Goal: Task Accomplishment & Management: Manage account settings

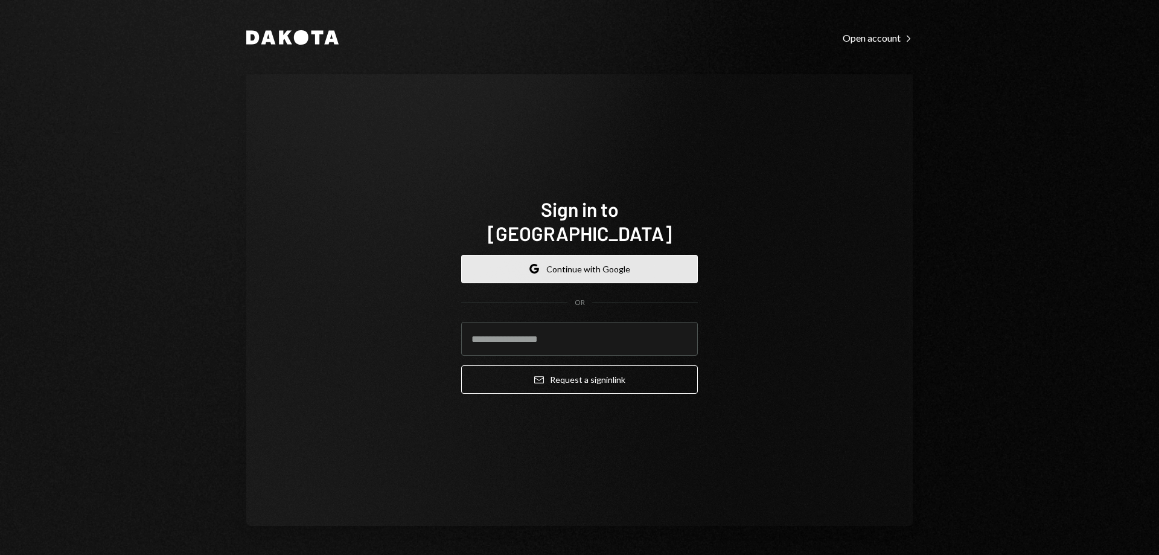
click at [607, 260] on button "Google Continue with Google" at bounding box center [579, 269] width 237 height 28
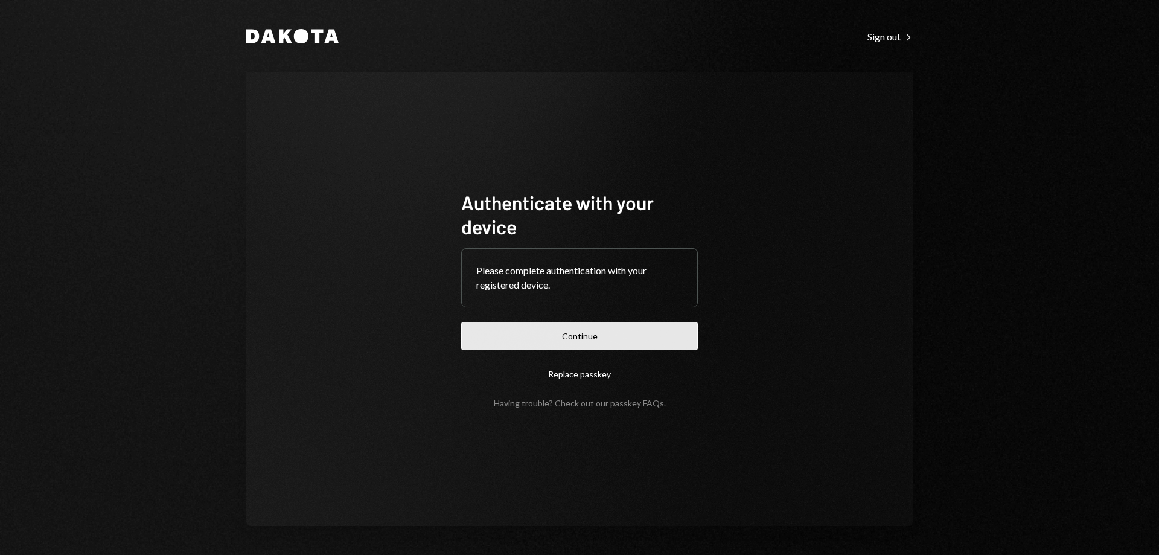
click at [587, 342] on button "Continue" at bounding box center [579, 336] width 237 height 28
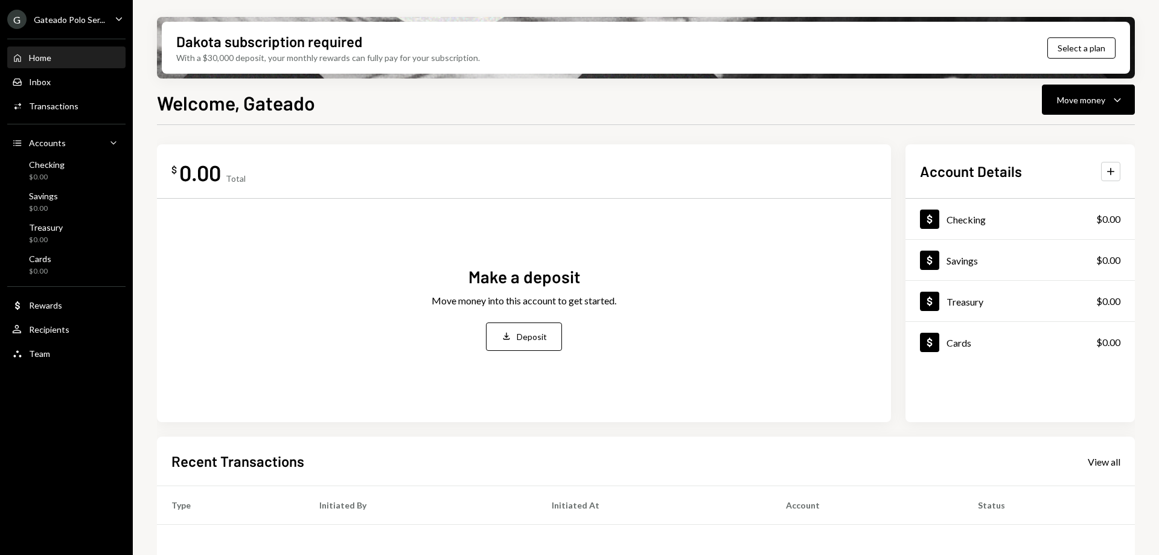
click at [115, 17] on icon "Caret Down" at bounding box center [118, 18] width 13 height 13
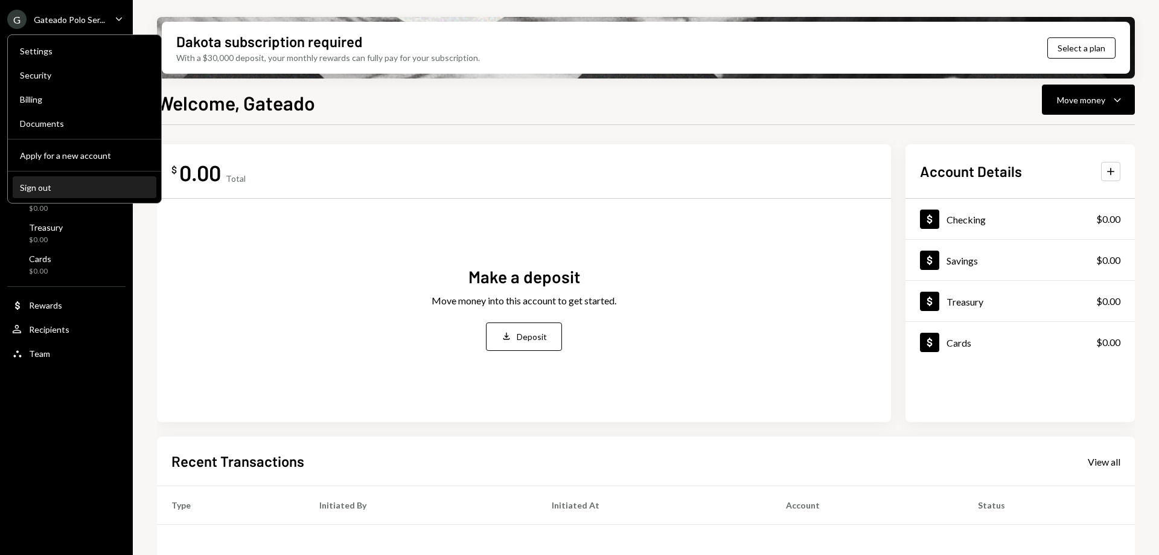
click at [48, 182] on div "Sign out" at bounding box center [84, 187] width 129 height 10
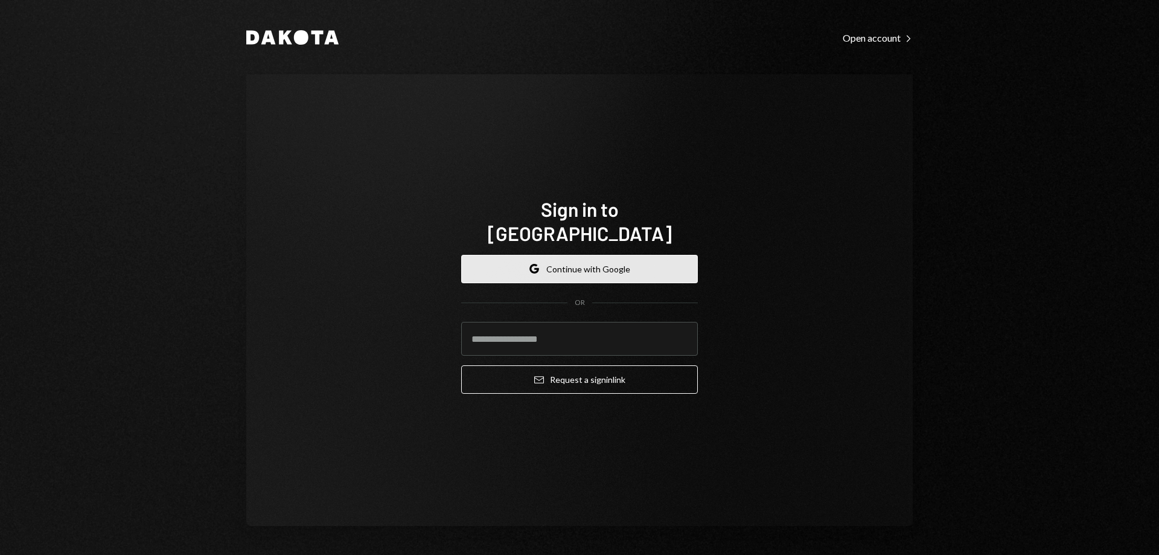
click at [560, 255] on button "Google Continue with Google" at bounding box center [579, 269] width 237 height 28
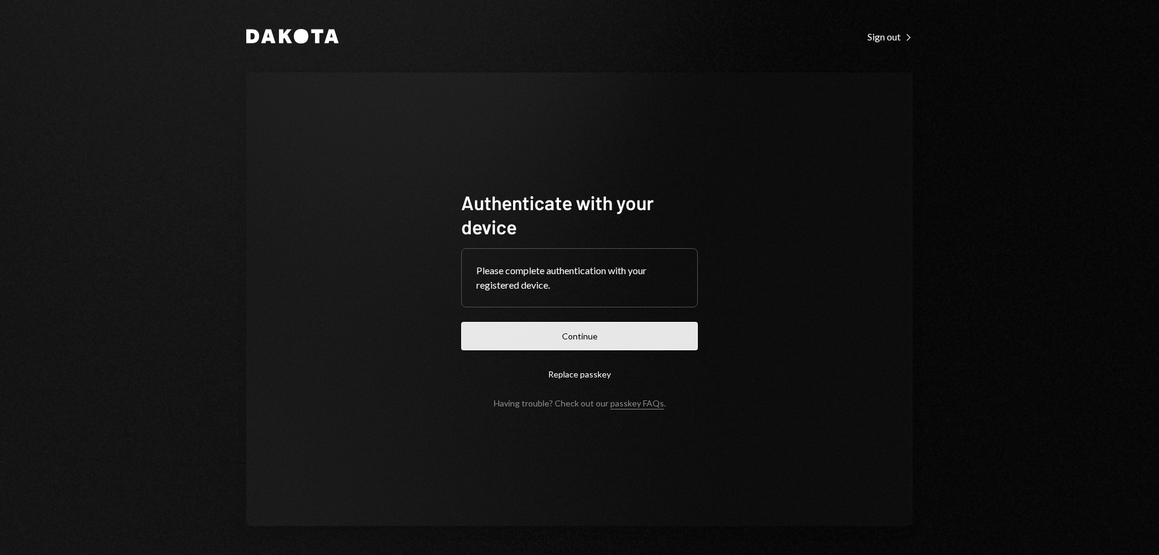
click at [550, 328] on button "Continue" at bounding box center [579, 336] width 237 height 28
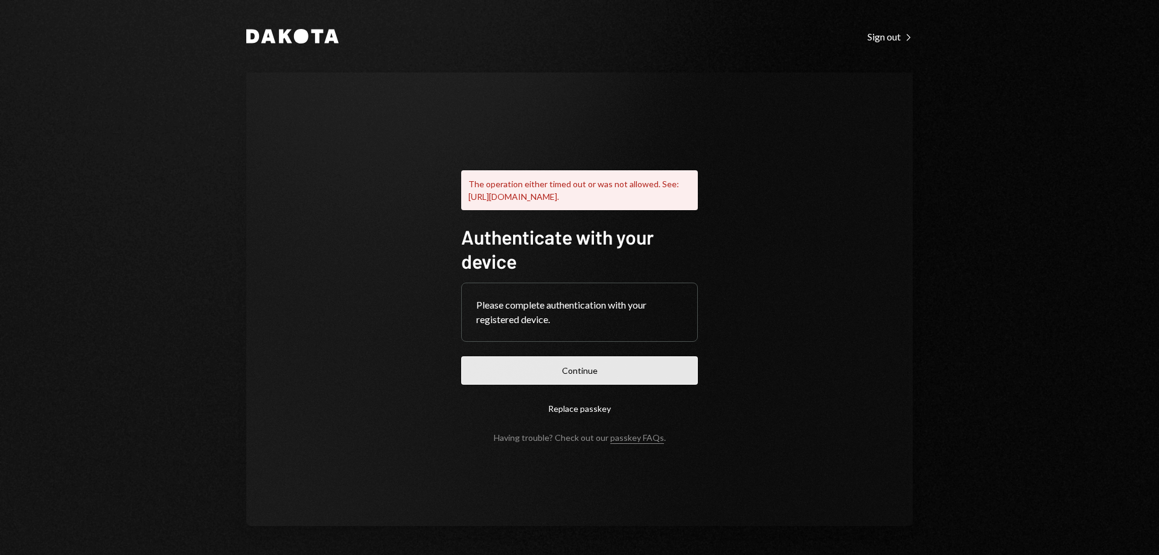
click at [587, 368] on button "Continue" at bounding box center [579, 370] width 237 height 28
click at [601, 418] on button "Replace passkey" at bounding box center [579, 408] width 237 height 28
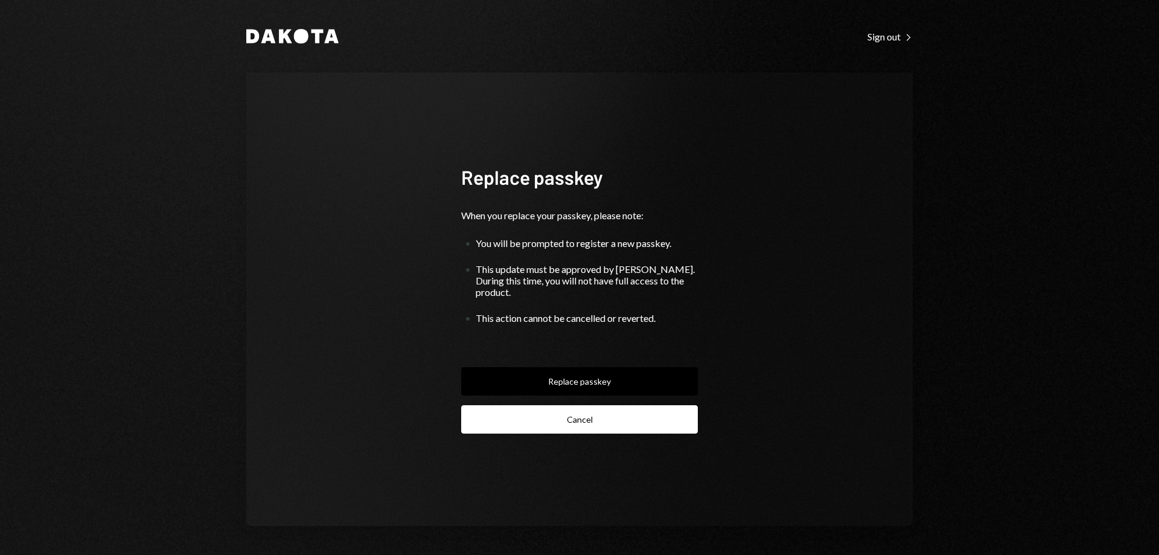
click at [614, 414] on button "Cancel" at bounding box center [579, 419] width 237 height 28
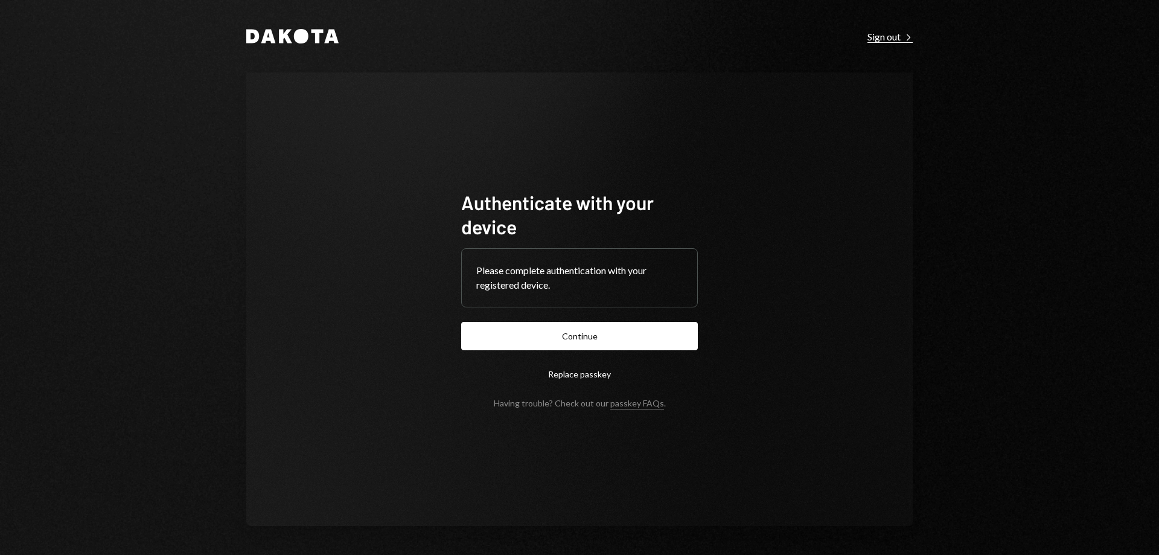
click at [894, 36] on div "Sign out Right Caret" at bounding box center [889, 37] width 45 height 12
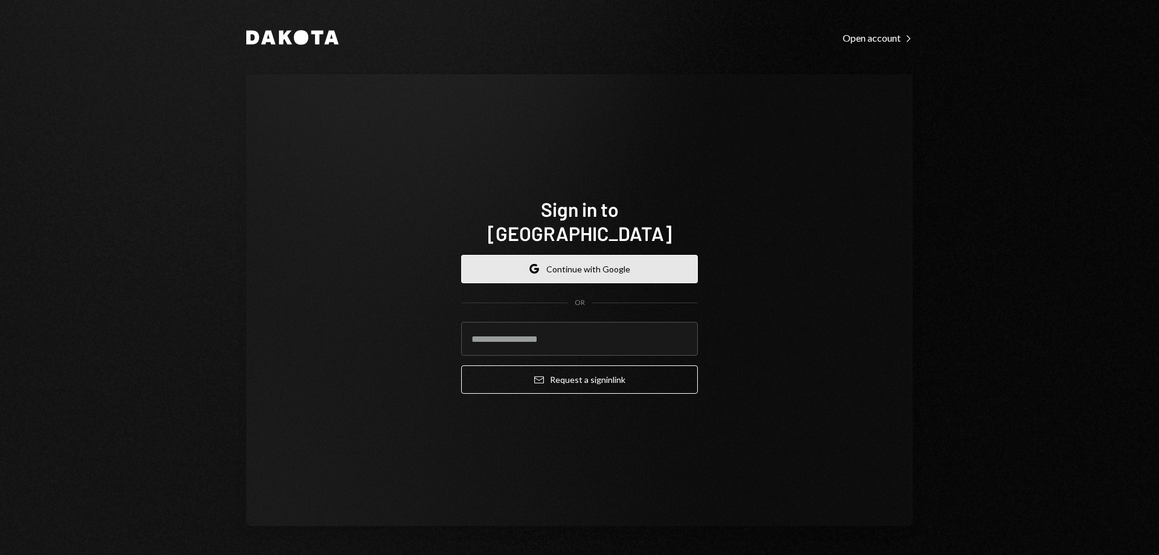
click at [584, 255] on button "Google Continue with Google" at bounding box center [579, 269] width 237 height 28
click at [649, 255] on button "Google Continue with Google" at bounding box center [579, 269] width 237 height 28
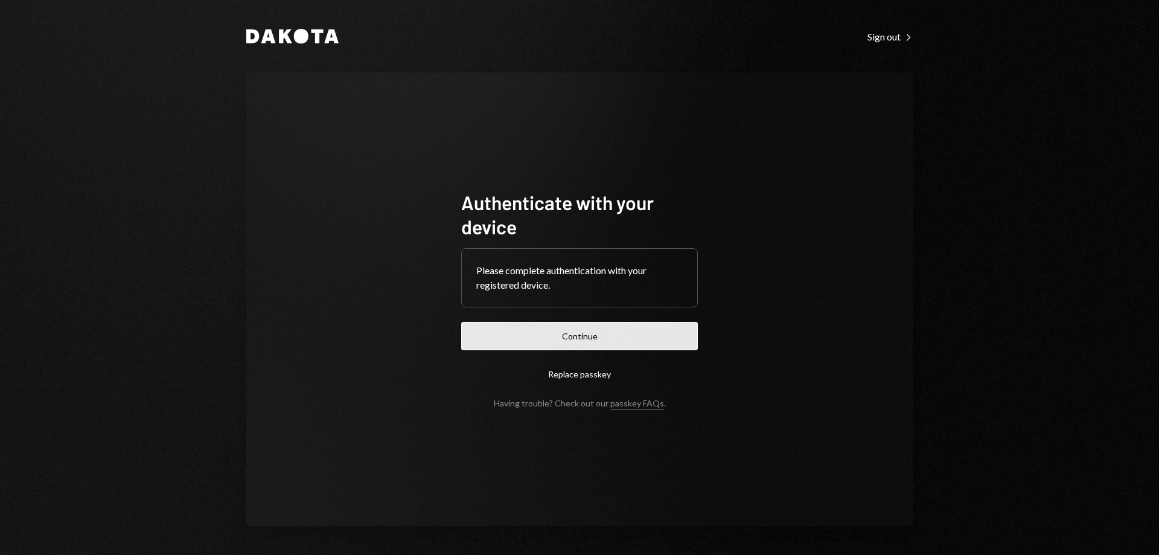
click at [590, 339] on button "Continue" at bounding box center [579, 336] width 237 height 28
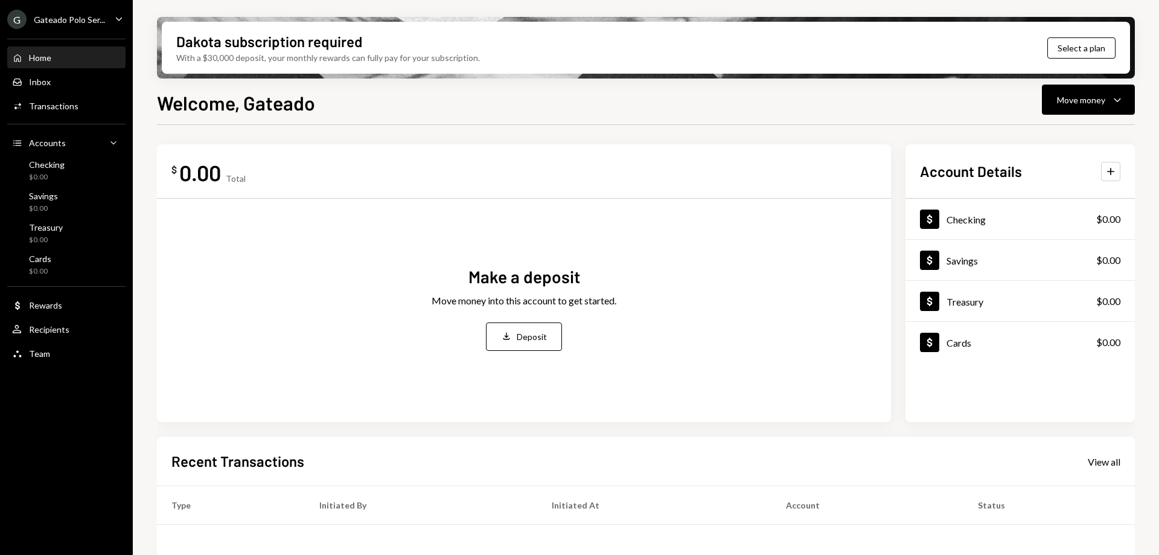
click at [125, 19] on icon "Caret Down" at bounding box center [118, 18] width 13 height 13
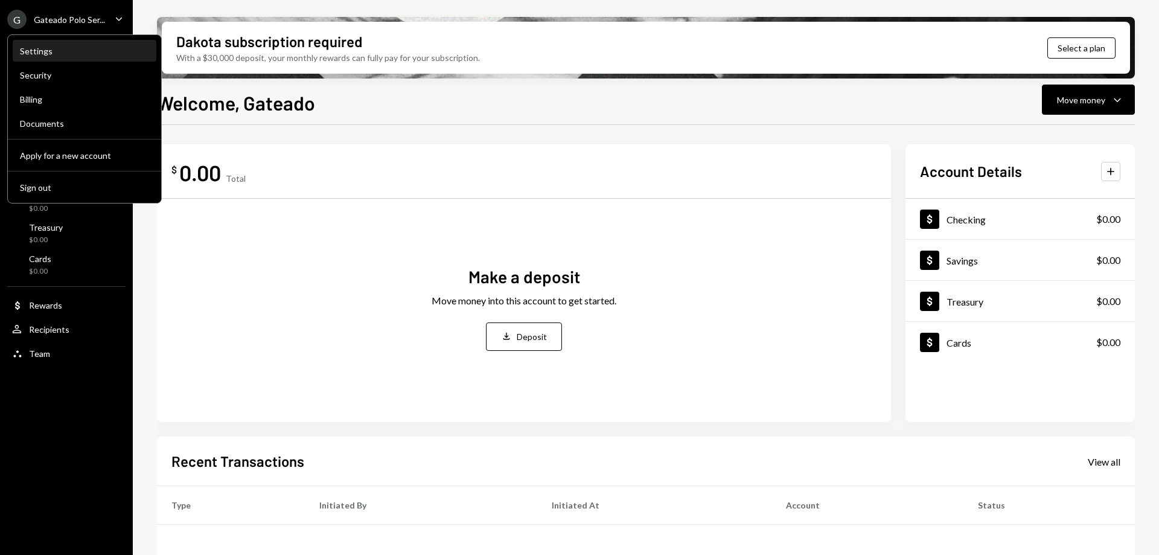
click at [86, 56] on div "Settings" at bounding box center [84, 51] width 129 height 10
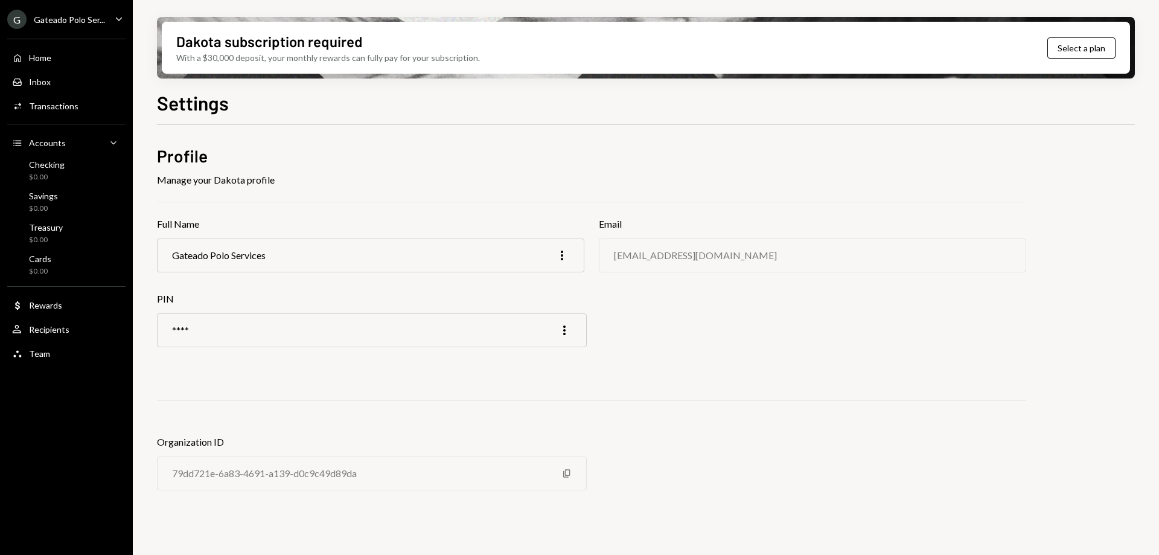
click at [95, 13] on div "G Gateado Polo Ser..." at bounding box center [56, 19] width 98 height 19
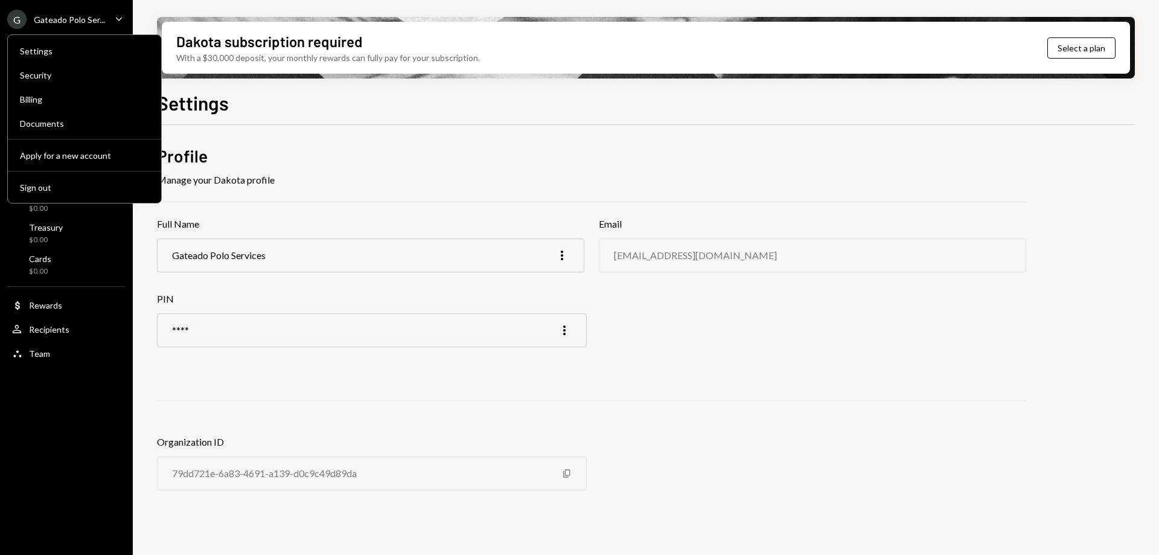
click at [257, 138] on div "Profile Manage your Dakota profile Full Name Gateado Polo Services More Email i…" at bounding box center [646, 329] width 978 height 409
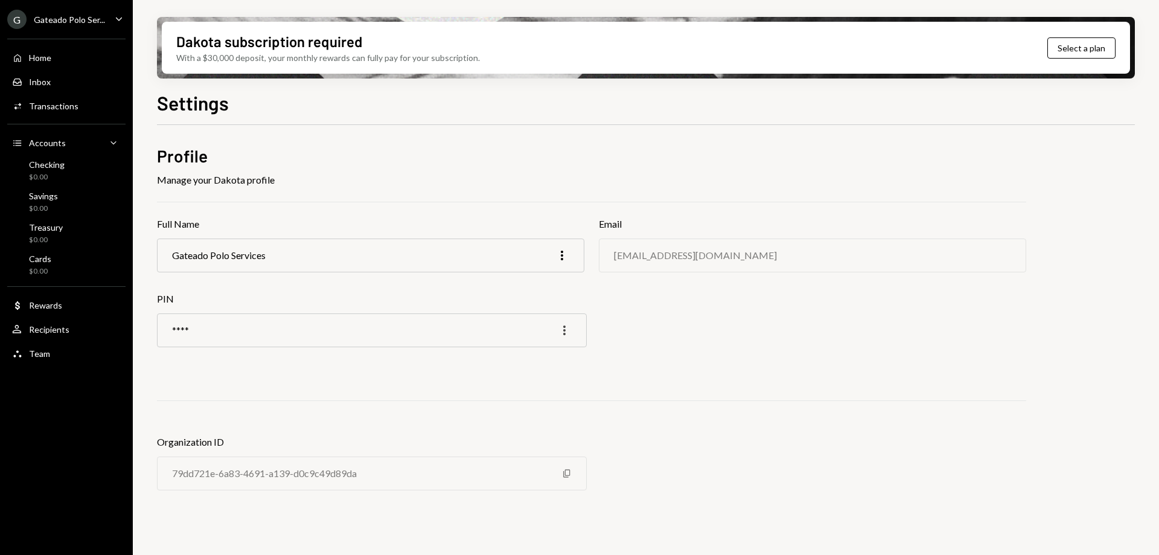
click at [561, 330] on icon "More" at bounding box center [564, 330] width 14 height 14
drag, startPoint x: 183, startPoint y: 327, endPoint x: 170, endPoint y: 325, distance: 13.9
click at [170, 325] on div "**** More" at bounding box center [372, 330] width 430 height 34
click at [191, 327] on div "**** More" at bounding box center [372, 330] width 430 height 34
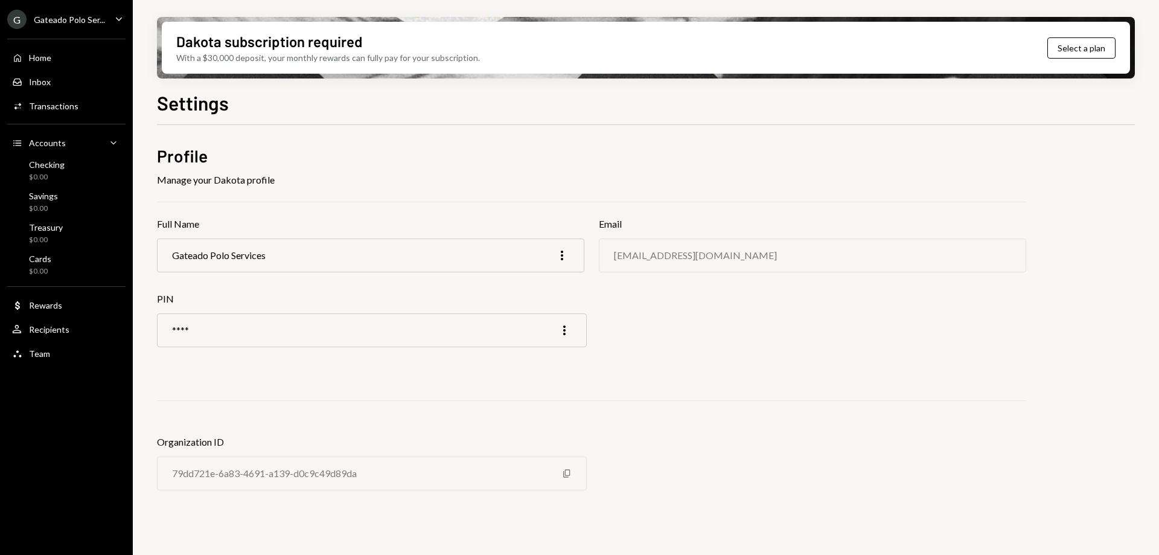
click at [122, 21] on icon "Caret Down" at bounding box center [118, 18] width 13 height 13
click at [268, 104] on div "Settings" at bounding box center [646, 101] width 978 height 27
click at [124, 19] on icon "Caret Down" at bounding box center [118, 18] width 13 height 13
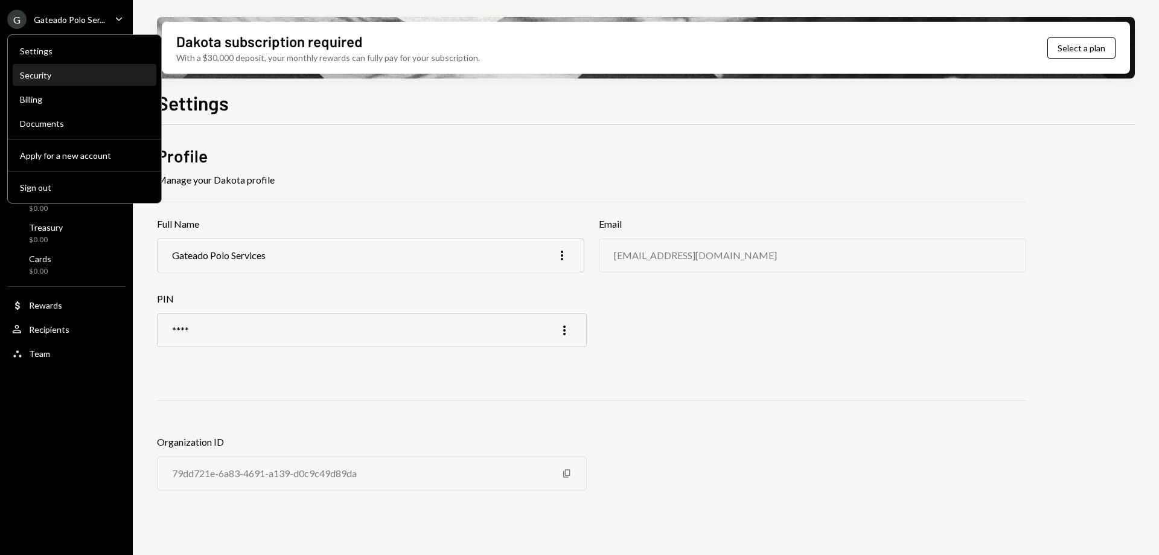
click at [105, 74] on div "Security" at bounding box center [84, 75] width 129 height 10
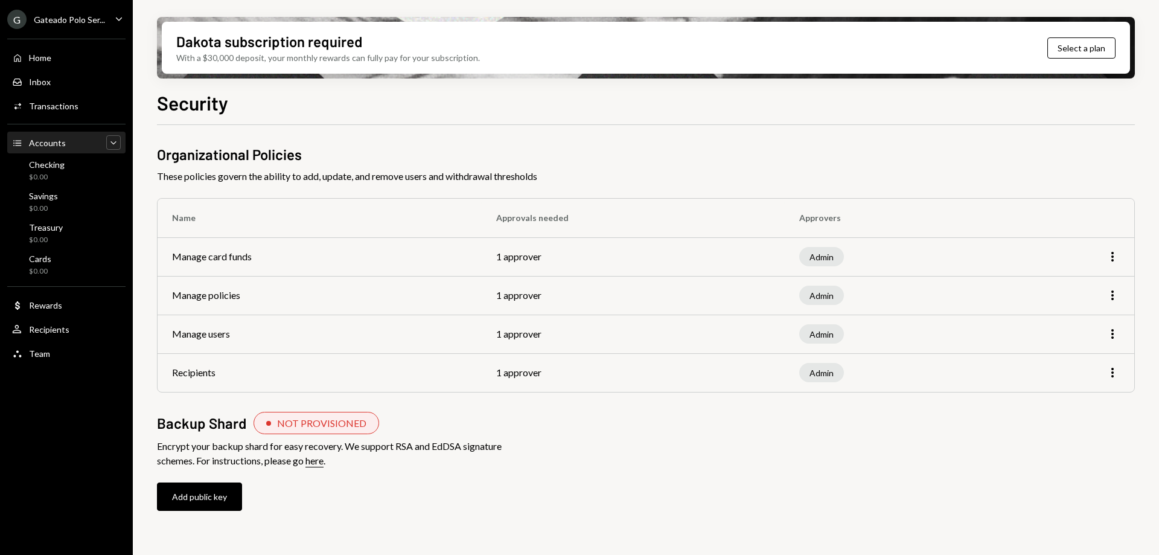
click at [115, 140] on icon "Caret Down" at bounding box center [113, 142] width 12 height 12
click at [270, 502] on div "Add public key" at bounding box center [329, 496] width 345 height 28
click at [93, 16] on div "Gateado Polo Ser..." at bounding box center [69, 19] width 71 height 10
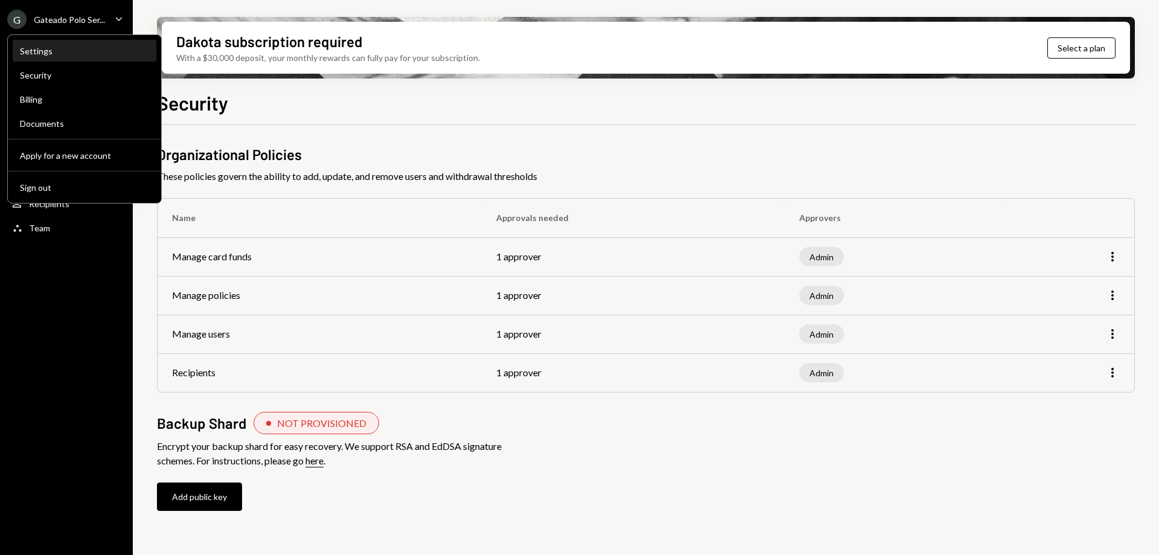
click at [83, 50] on div "Settings" at bounding box center [84, 51] width 129 height 10
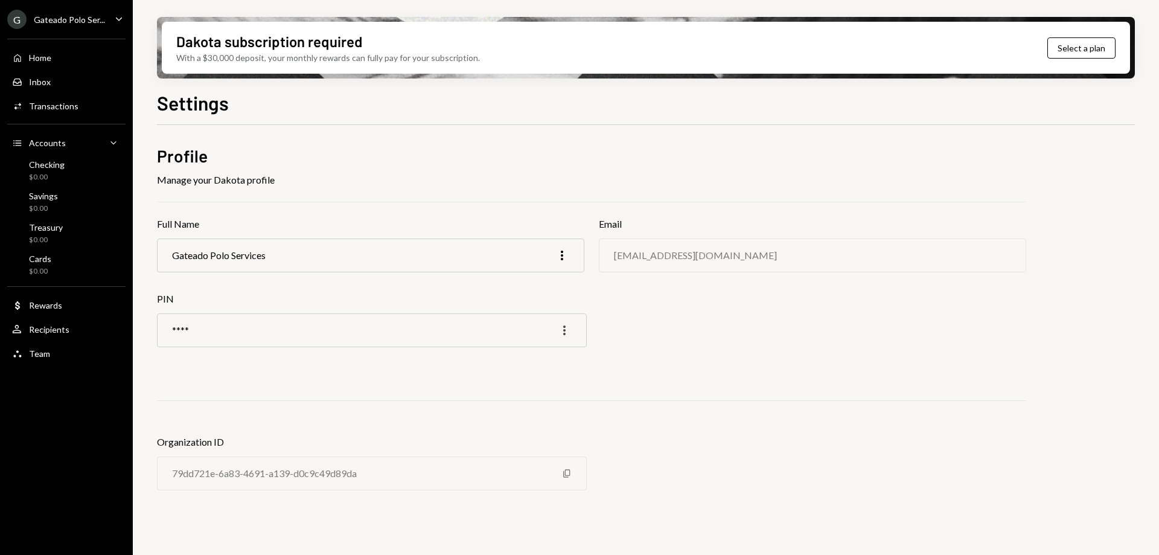
click at [563, 330] on icon "More" at bounding box center [564, 330] width 14 height 14
click at [541, 352] on div "Edit" at bounding box center [536, 355] width 60 height 21
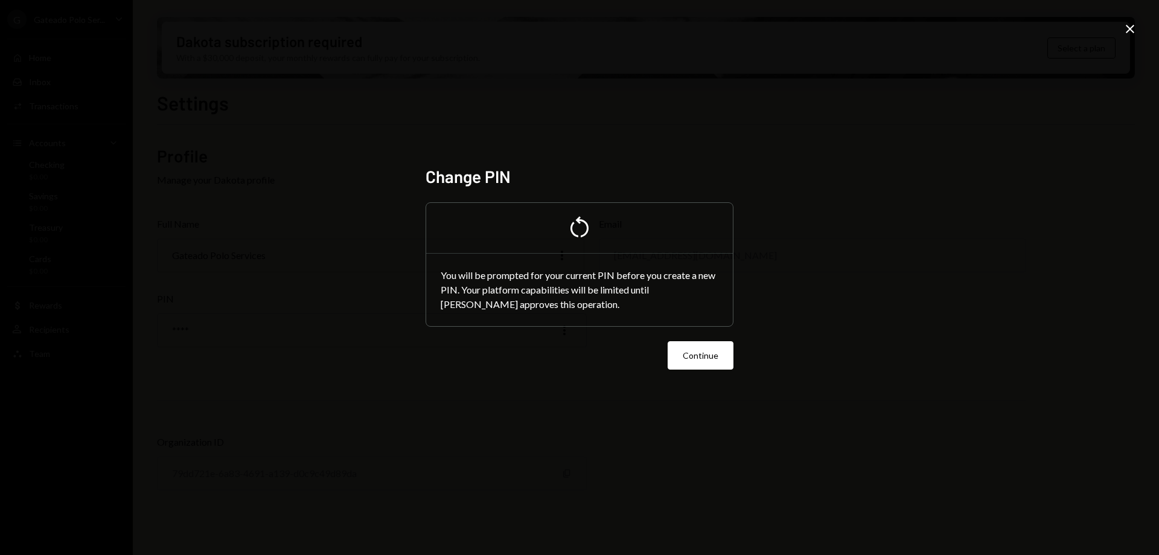
click at [1129, 30] on icon at bounding box center [1130, 29] width 8 height 8
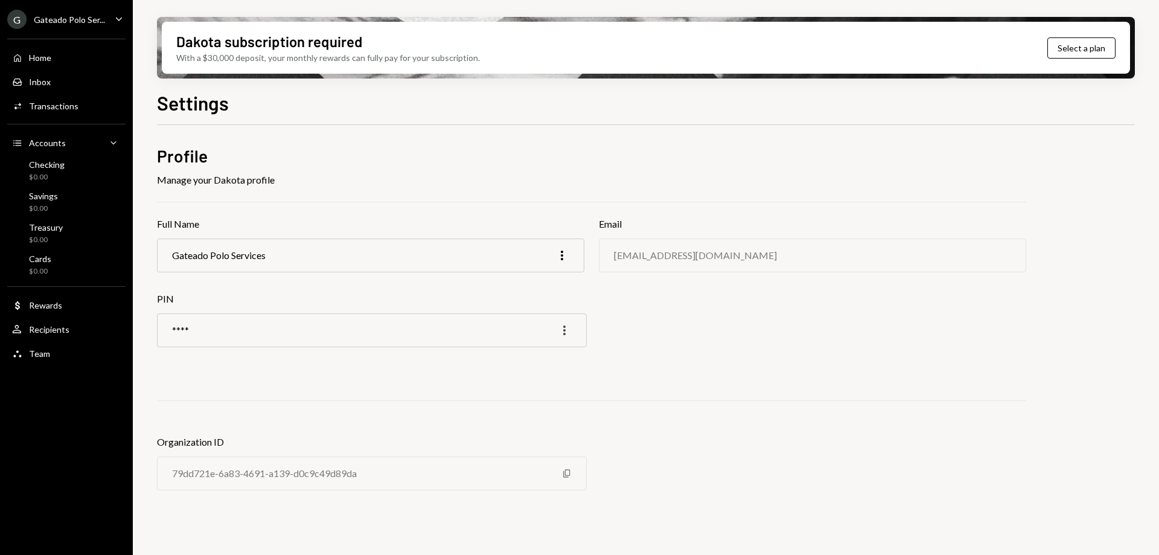
click at [564, 330] on icon "button" at bounding box center [564, 330] width 2 height 10
click at [553, 354] on div "Edit" at bounding box center [536, 355] width 60 height 21
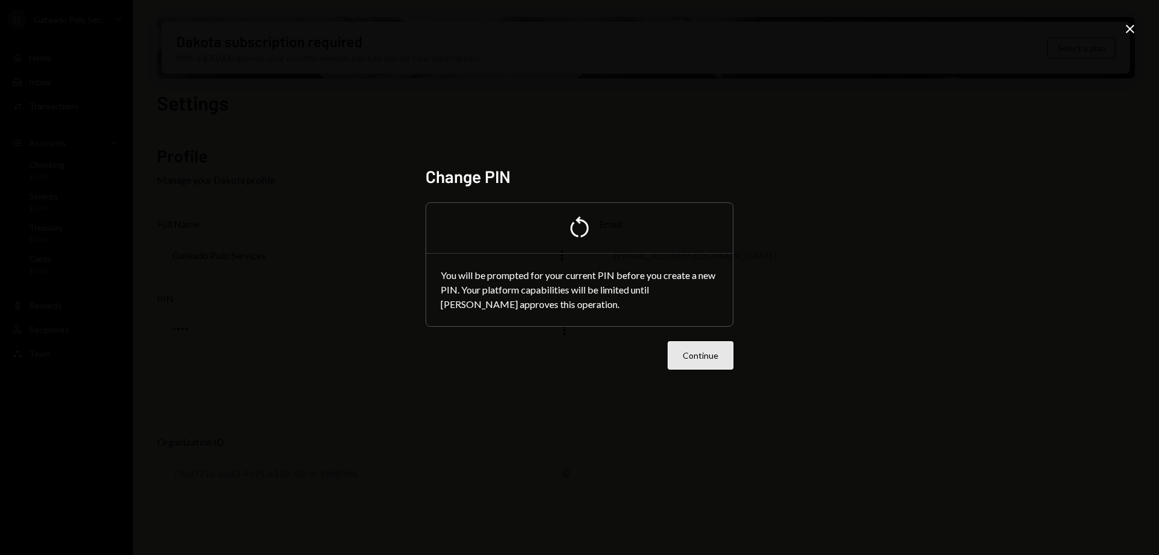
click at [701, 343] on button "Continue" at bounding box center [701, 355] width 66 height 28
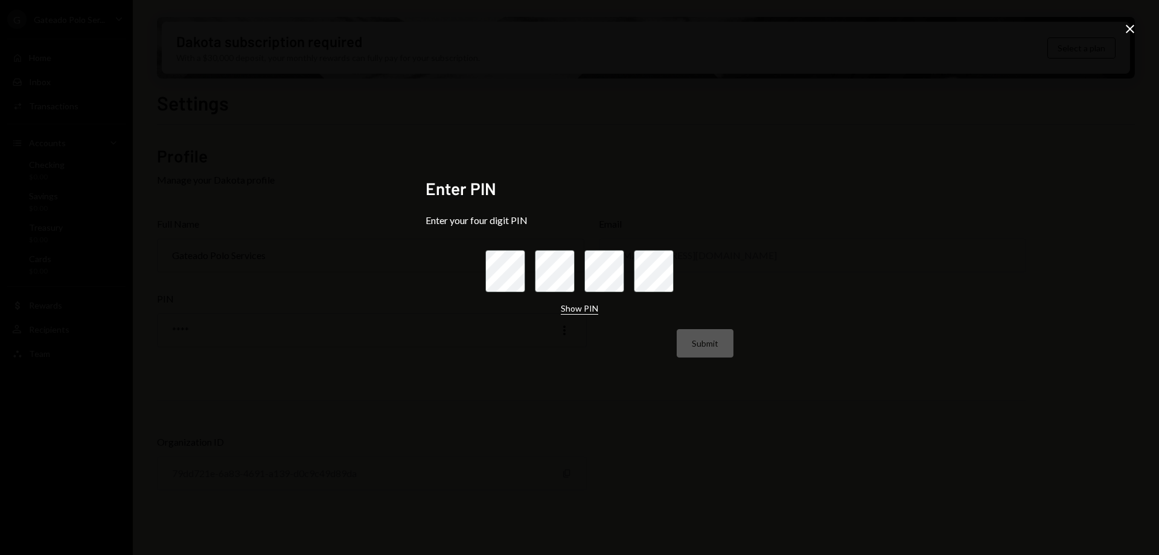
click at [576, 310] on button "Show PIN" at bounding box center [579, 308] width 37 height 11
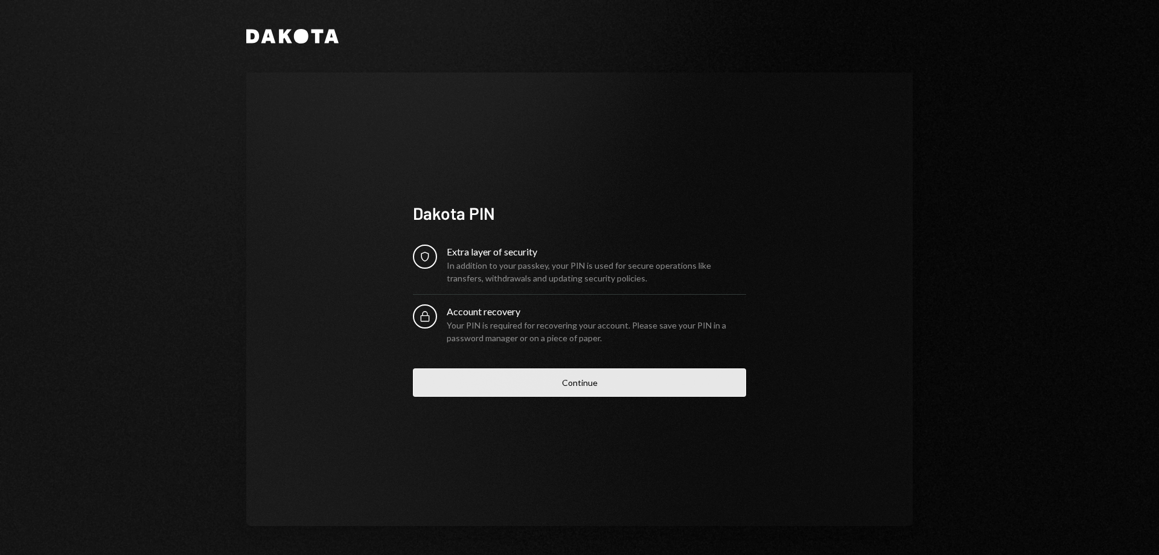
click at [570, 378] on button "Continue" at bounding box center [579, 382] width 333 height 28
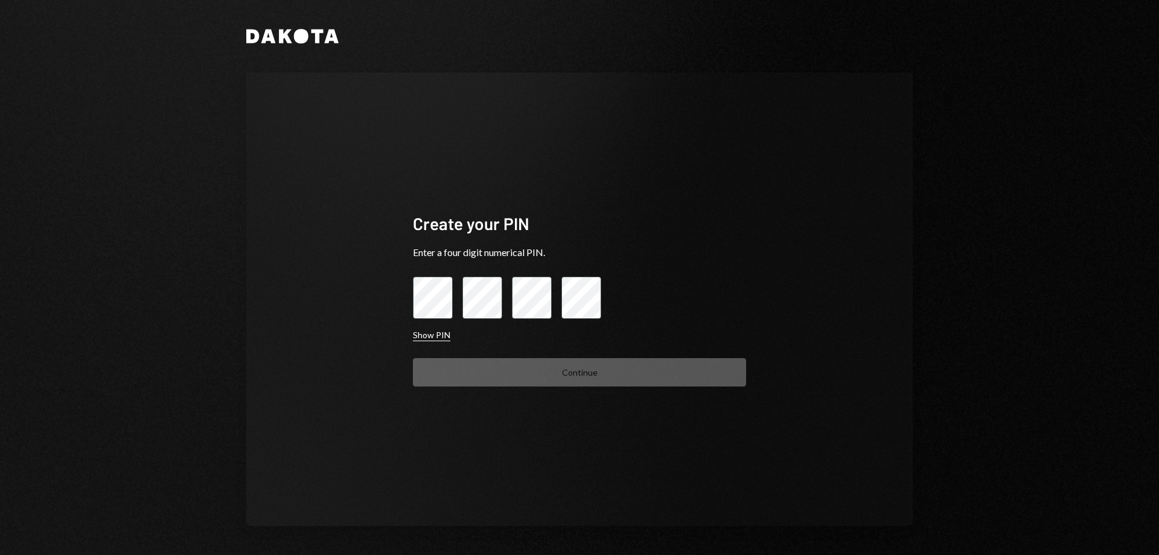
click at [438, 333] on button "Show PIN" at bounding box center [431, 335] width 37 height 11
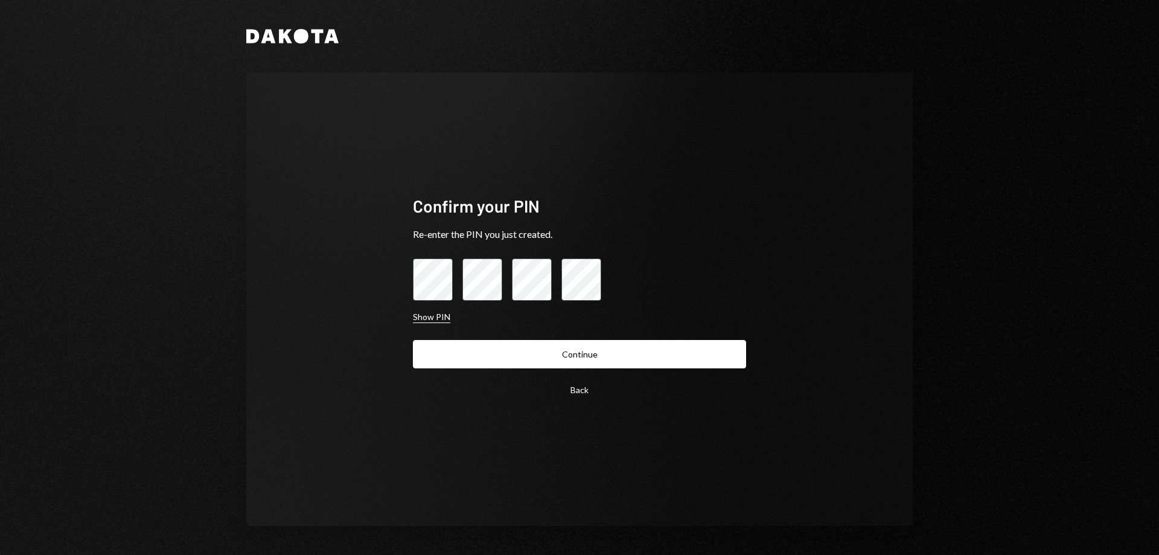
click at [441, 316] on button "Show PIN" at bounding box center [431, 316] width 37 height 11
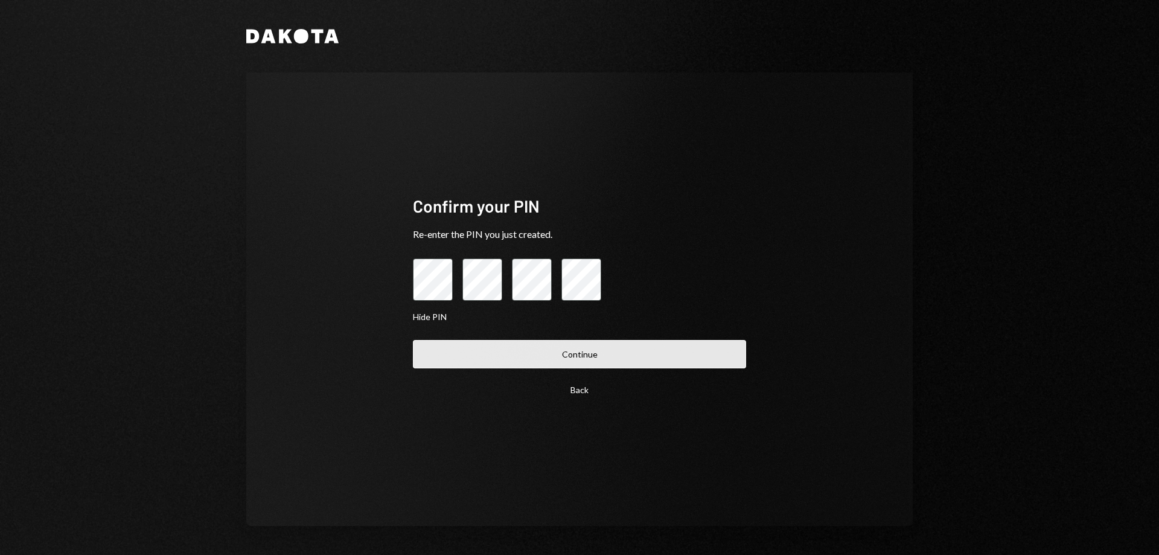
click at [518, 348] on button "Continue" at bounding box center [579, 354] width 333 height 28
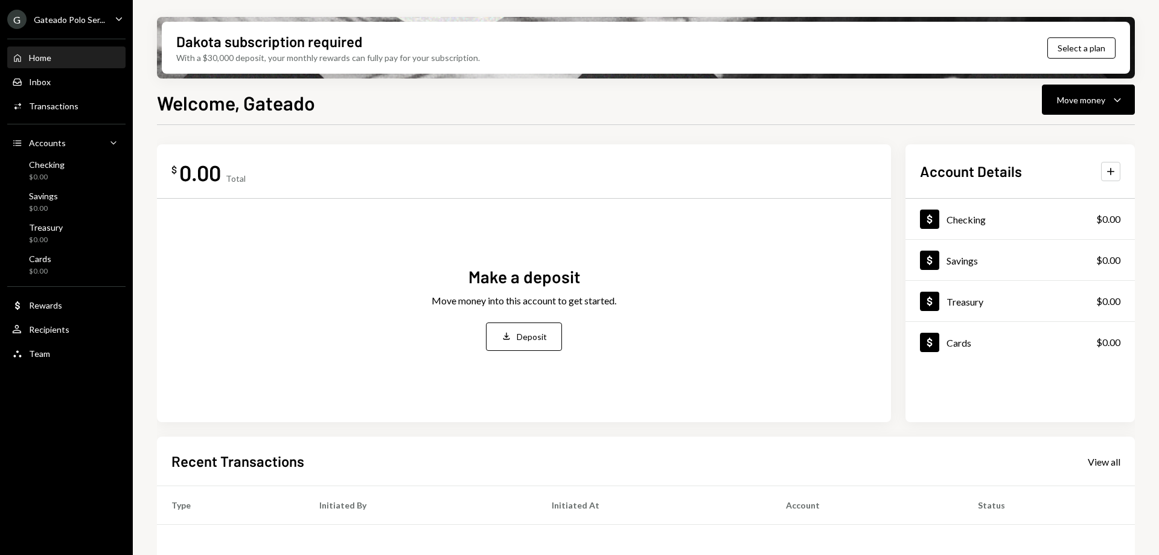
click at [118, 15] on icon "Caret Down" at bounding box center [118, 18] width 13 height 13
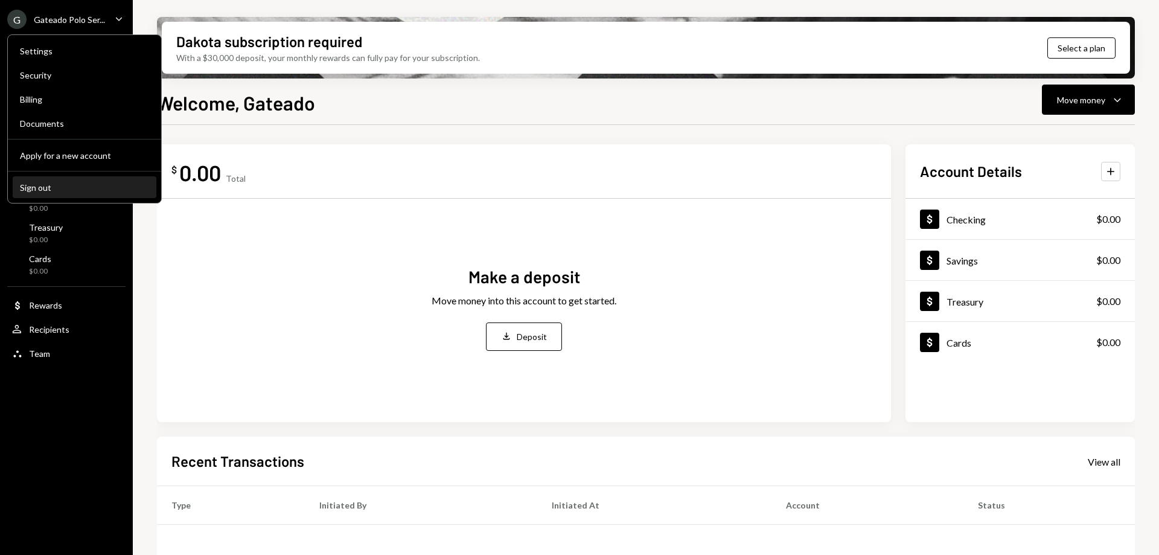
click at [40, 188] on div "Sign out" at bounding box center [84, 187] width 129 height 10
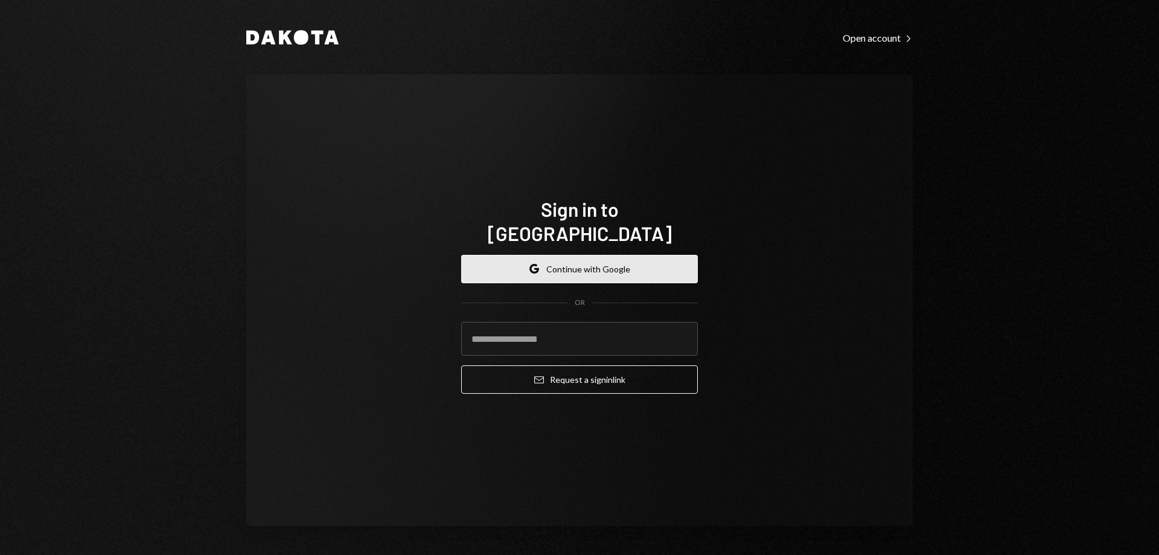
click at [604, 261] on button "Google Continue with Google" at bounding box center [579, 269] width 237 height 28
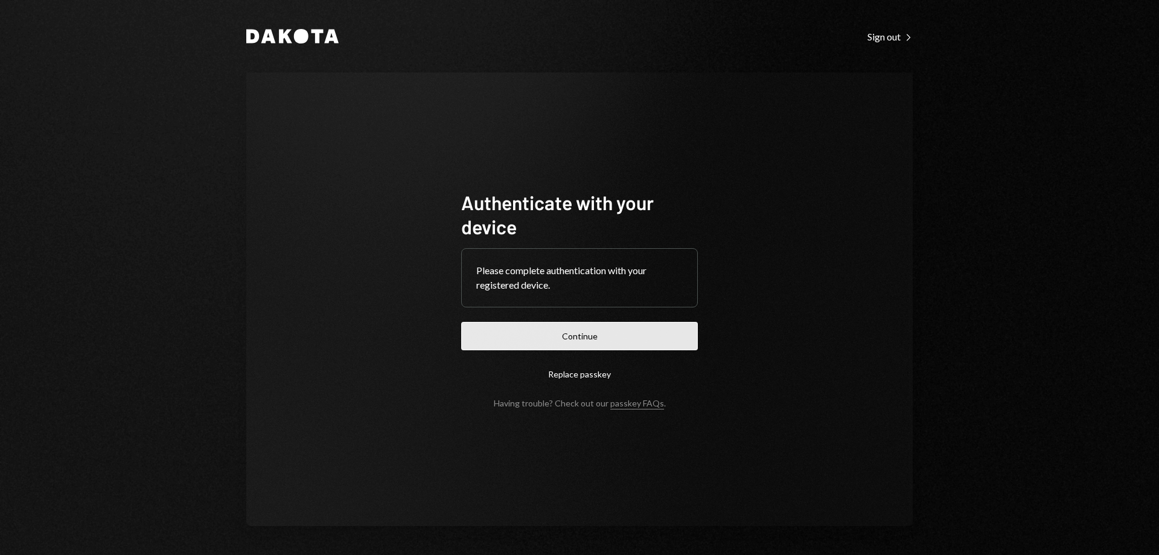
click at [576, 331] on button "Continue" at bounding box center [579, 336] width 237 height 28
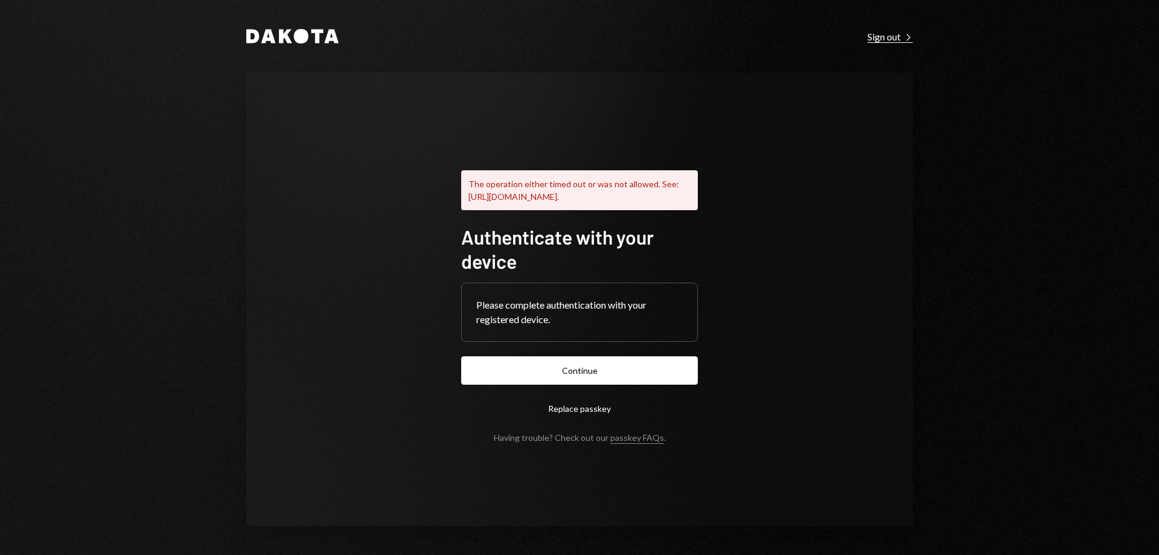
click at [900, 39] on div "Sign out Right Caret" at bounding box center [889, 37] width 45 height 12
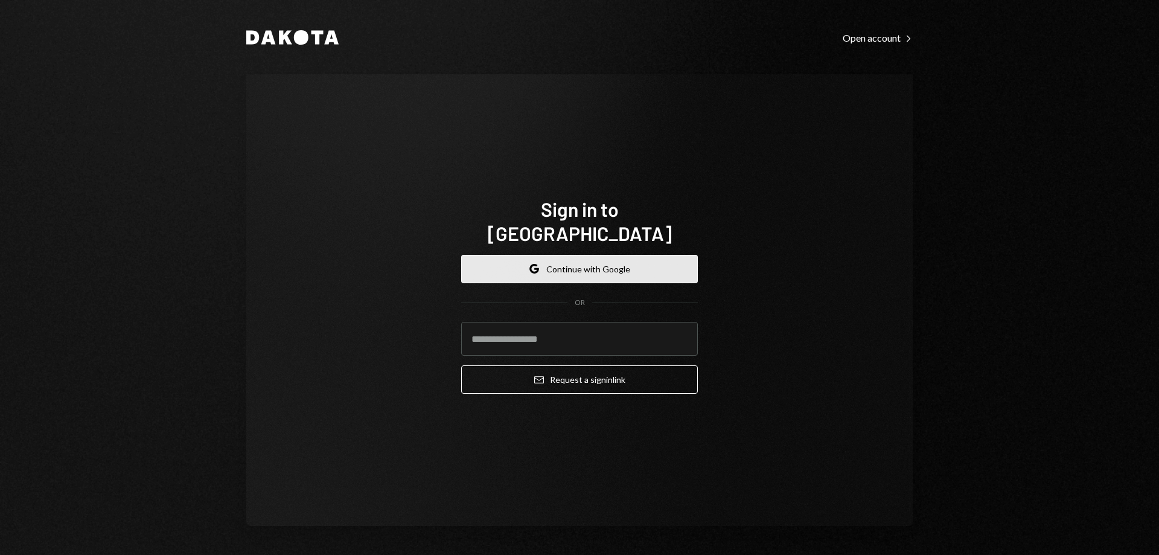
click at [583, 267] on button "Google Continue with Google" at bounding box center [579, 269] width 237 height 28
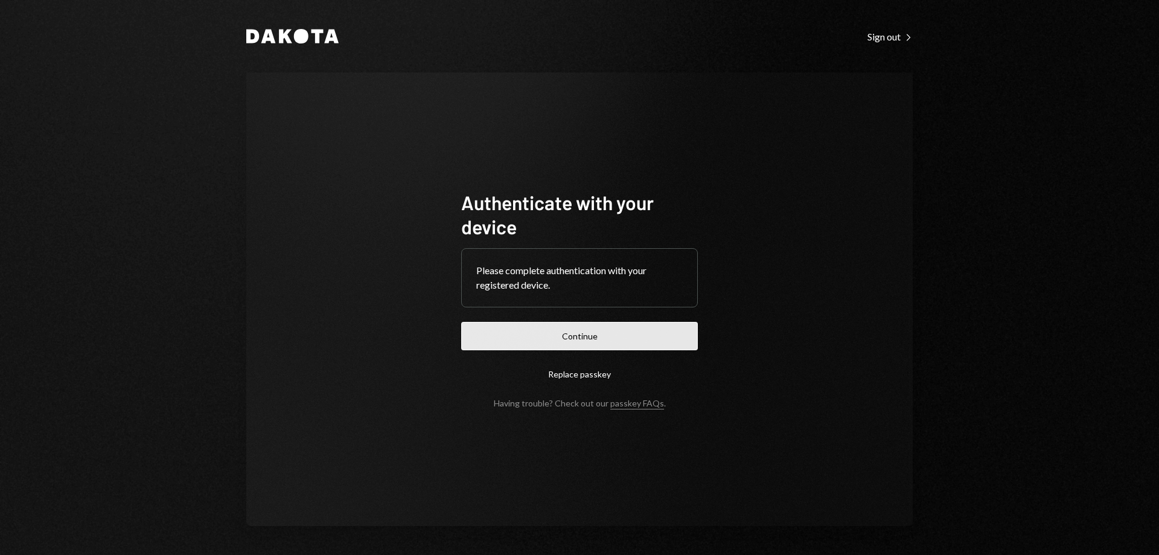
click at [584, 331] on button "Continue" at bounding box center [579, 336] width 237 height 28
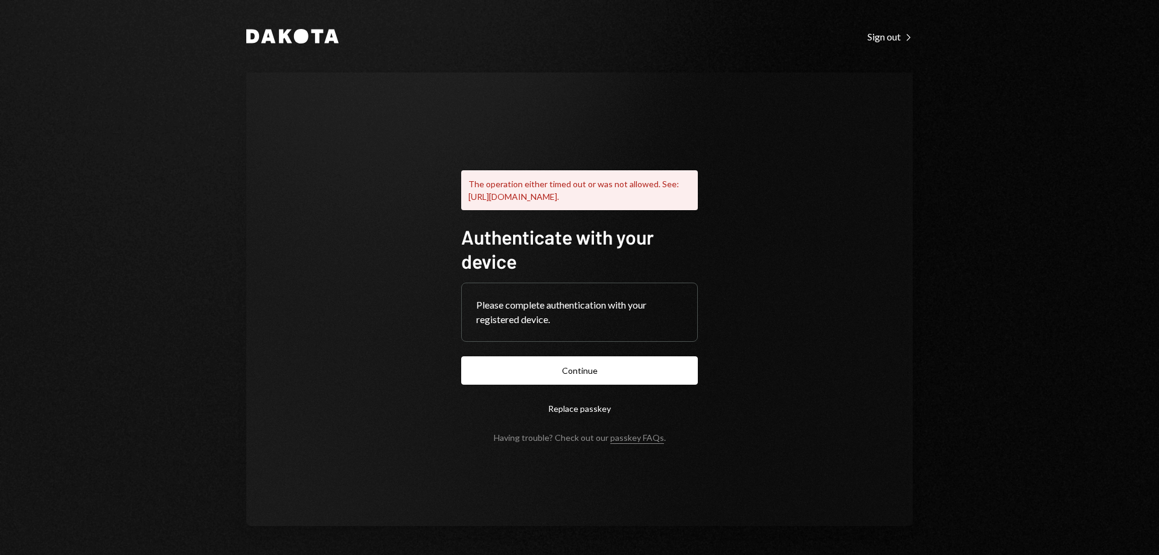
click at [865, 37] on div "Dakota Sign out Right Caret" at bounding box center [579, 36] width 666 height 14
click at [875, 36] on div "Sign out Right Caret" at bounding box center [889, 37] width 45 height 12
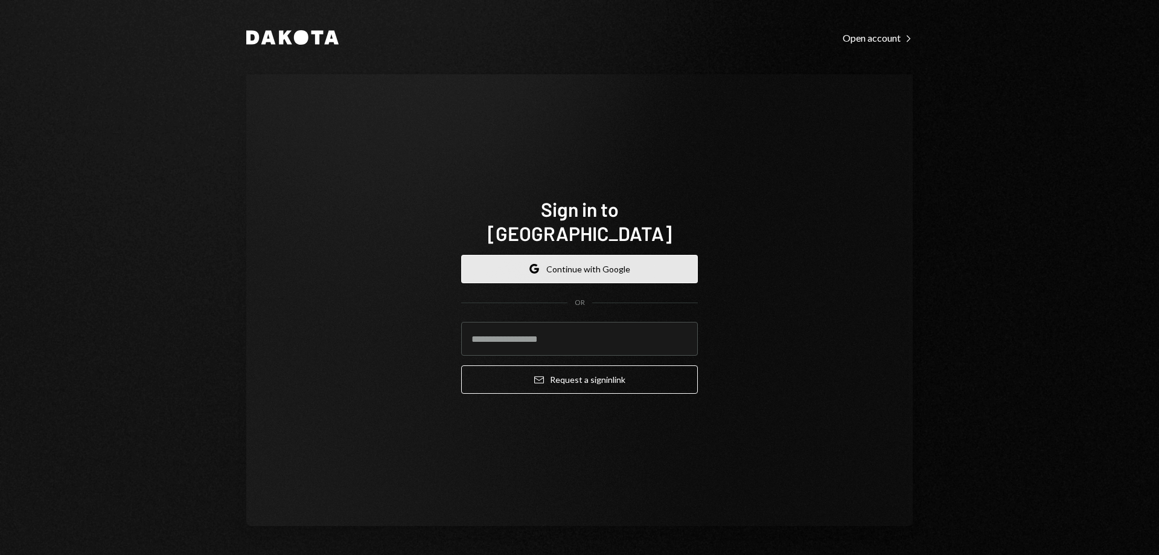
click at [535, 266] on button "Google Continue with Google" at bounding box center [579, 269] width 237 height 28
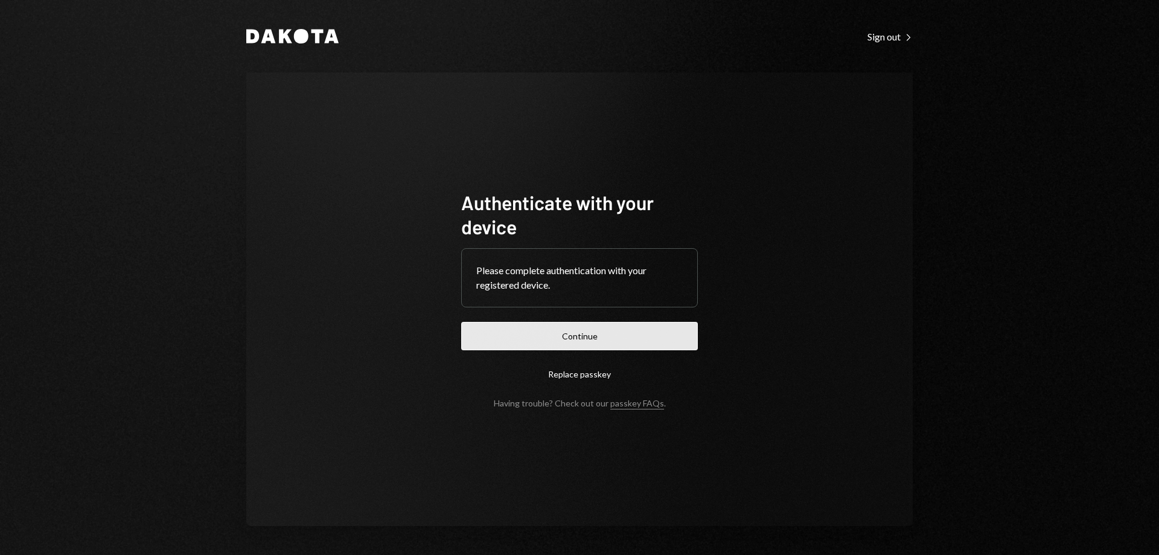
click at [606, 330] on button "Continue" at bounding box center [579, 336] width 237 height 28
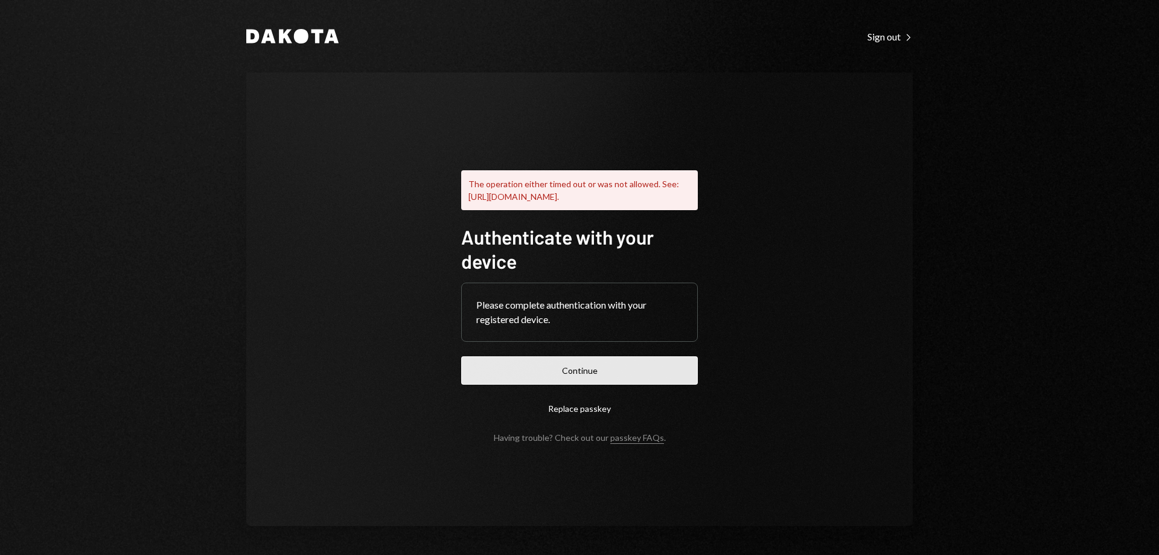
click at [598, 371] on button "Continue" at bounding box center [579, 370] width 237 height 28
click at [567, 370] on button "Continue" at bounding box center [579, 370] width 237 height 28
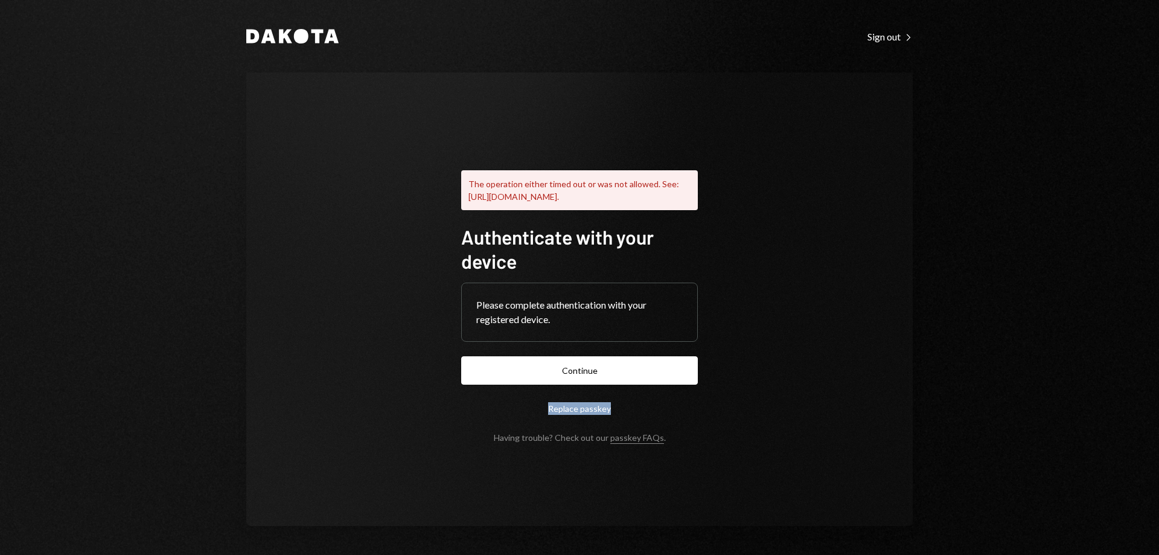
drag, startPoint x: 710, startPoint y: 419, endPoint x: 459, endPoint y: 426, distance: 251.2
click at [467, 420] on div "The operation either timed out or was not allowed. See: https://www.w3.org/TR/w…" at bounding box center [580, 298] width 266 height 383
click at [323, 318] on div "The operation either timed out or was not allowed. See: https://www.w3.org/TR/w…" at bounding box center [579, 298] width 666 height 453
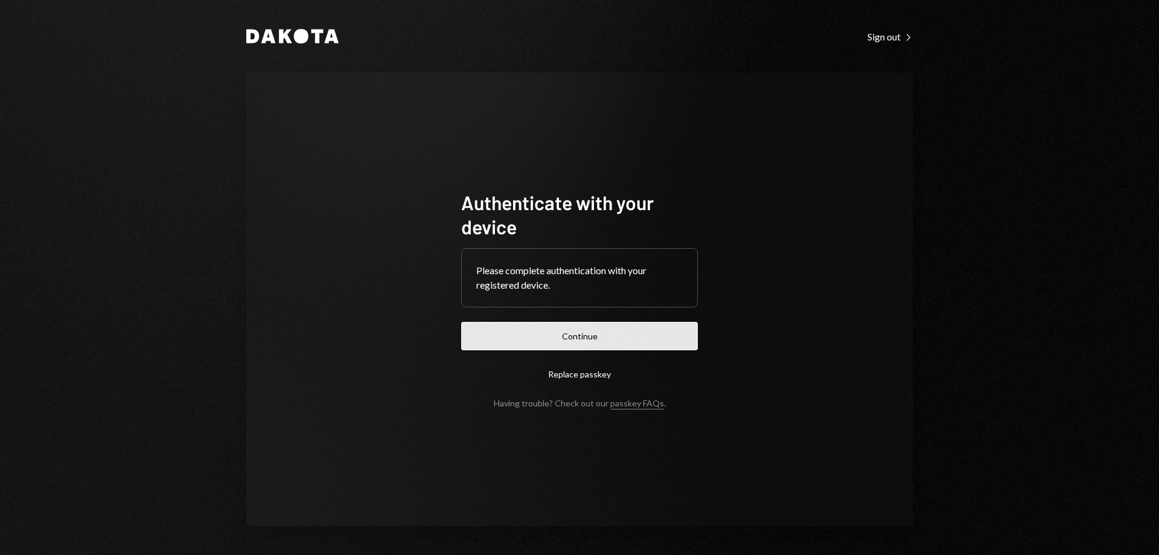
click at [550, 327] on button "Continue" at bounding box center [579, 336] width 237 height 28
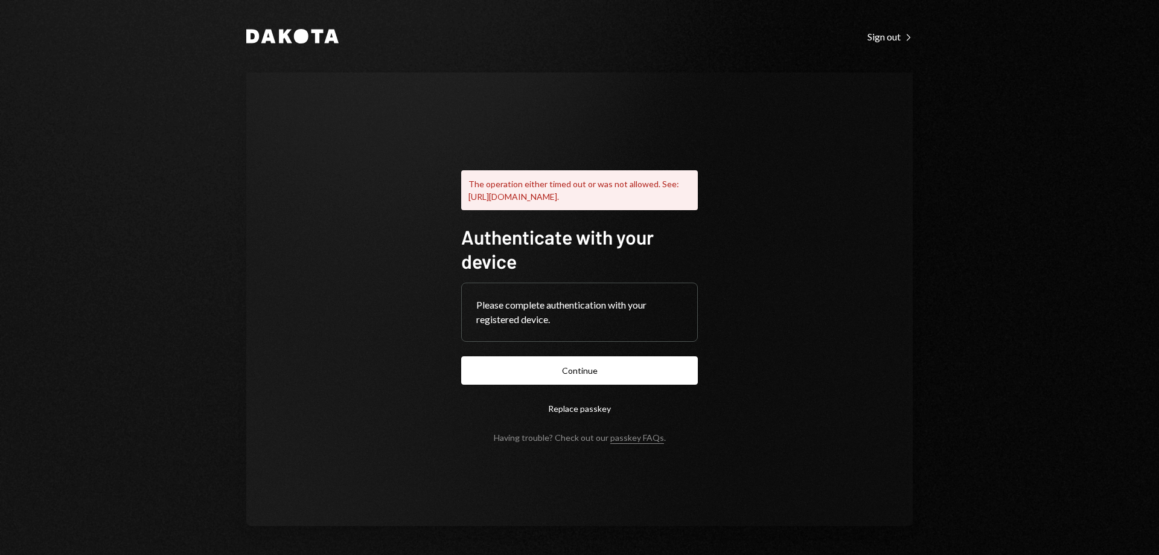
click at [166, 271] on div "Dakota Sign out Right Caret The operation either timed out or was not allowed. …" at bounding box center [579, 277] width 1159 height 555
click at [642, 377] on button "Continue" at bounding box center [579, 370] width 237 height 28
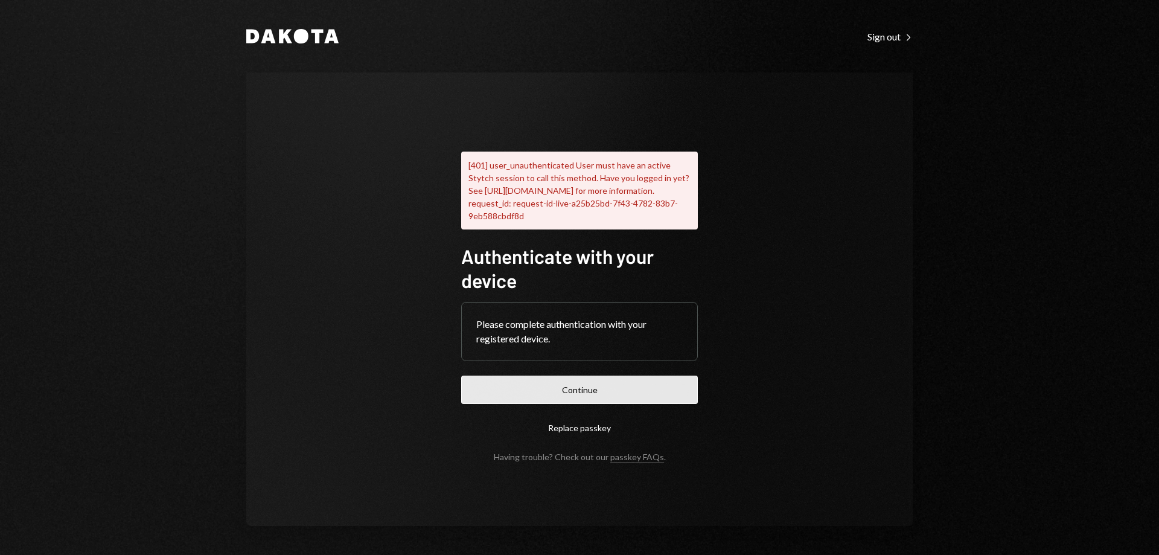
click at [579, 382] on button "Continue" at bounding box center [579, 389] width 237 height 28
click at [906, 36] on icon "Right Caret" at bounding box center [908, 37] width 8 height 8
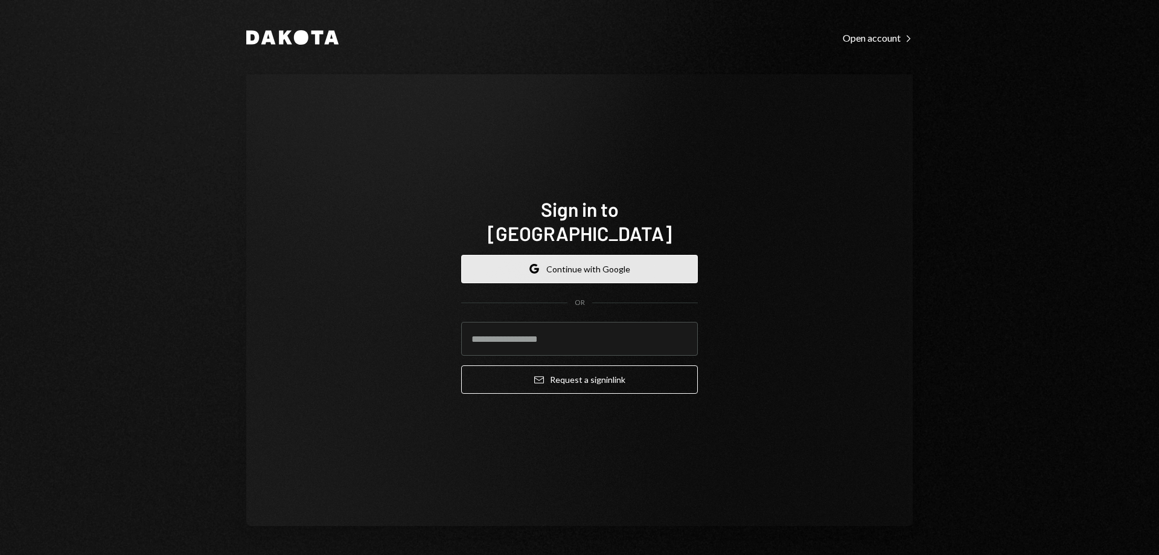
click at [572, 255] on button "Google Continue with Google" at bounding box center [579, 269] width 237 height 28
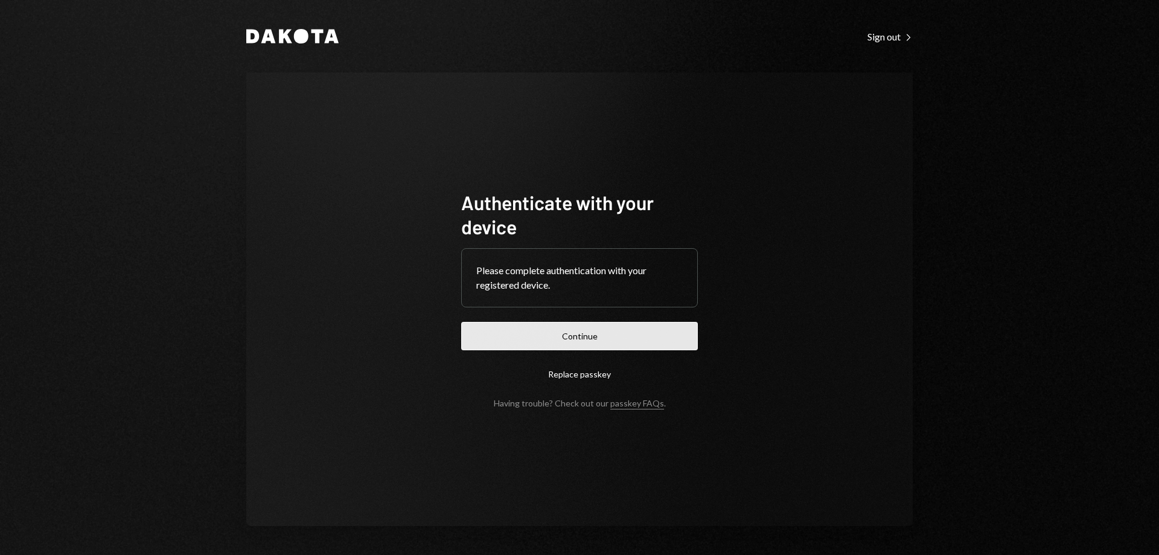
click at [564, 322] on form "Authenticate with your device Please complete authentication with your register…" at bounding box center [579, 299] width 237 height 218
click at [567, 328] on button "Continue" at bounding box center [579, 336] width 237 height 28
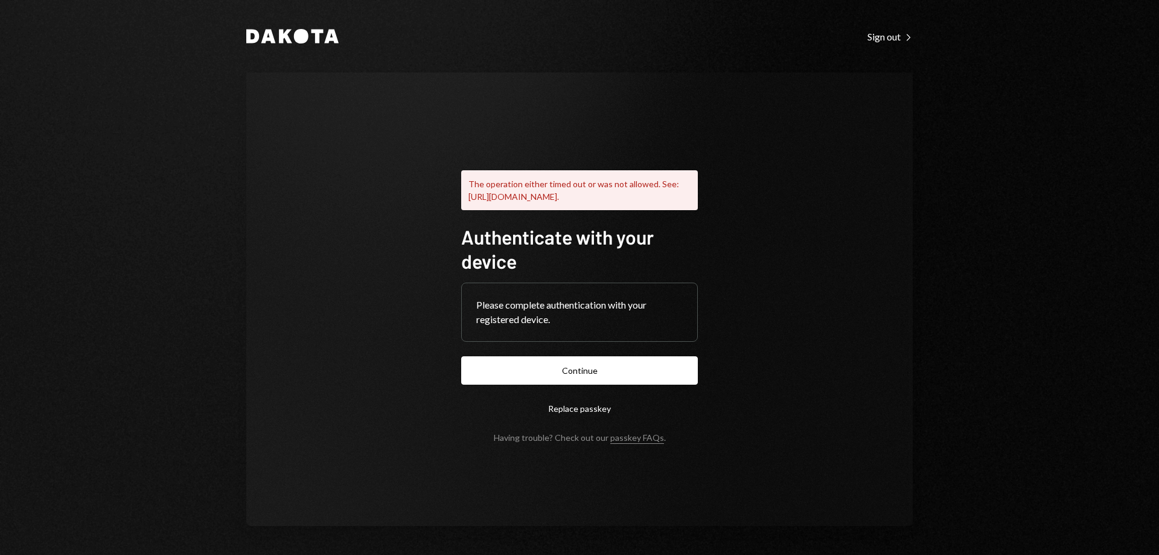
click at [655, 381] on button "Continue" at bounding box center [579, 370] width 237 height 28
click at [578, 378] on button "Continue" at bounding box center [579, 370] width 237 height 28
click at [596, 384] on button "Continue" at bounding box center [579, 370] width 237 height 28
